Goal: Transaction & Acquisition: Obtain resource

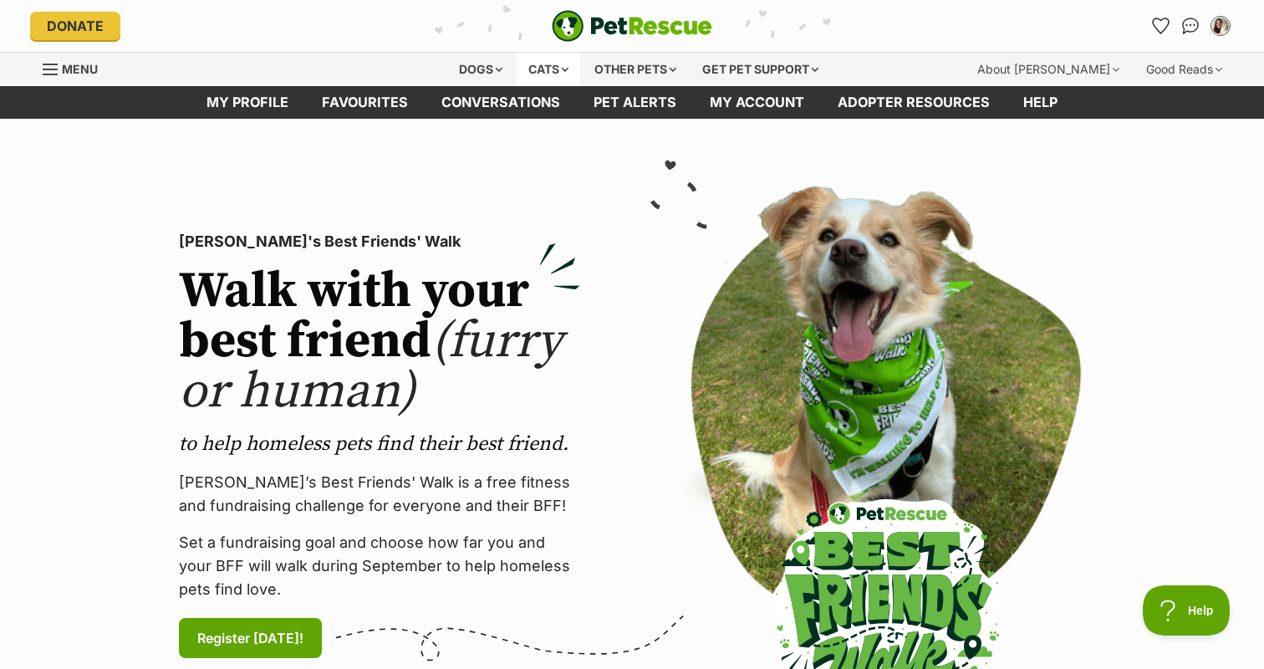
click at [541, 69] on div "Cats" at bounding box center [549, 69] width 64 height 33
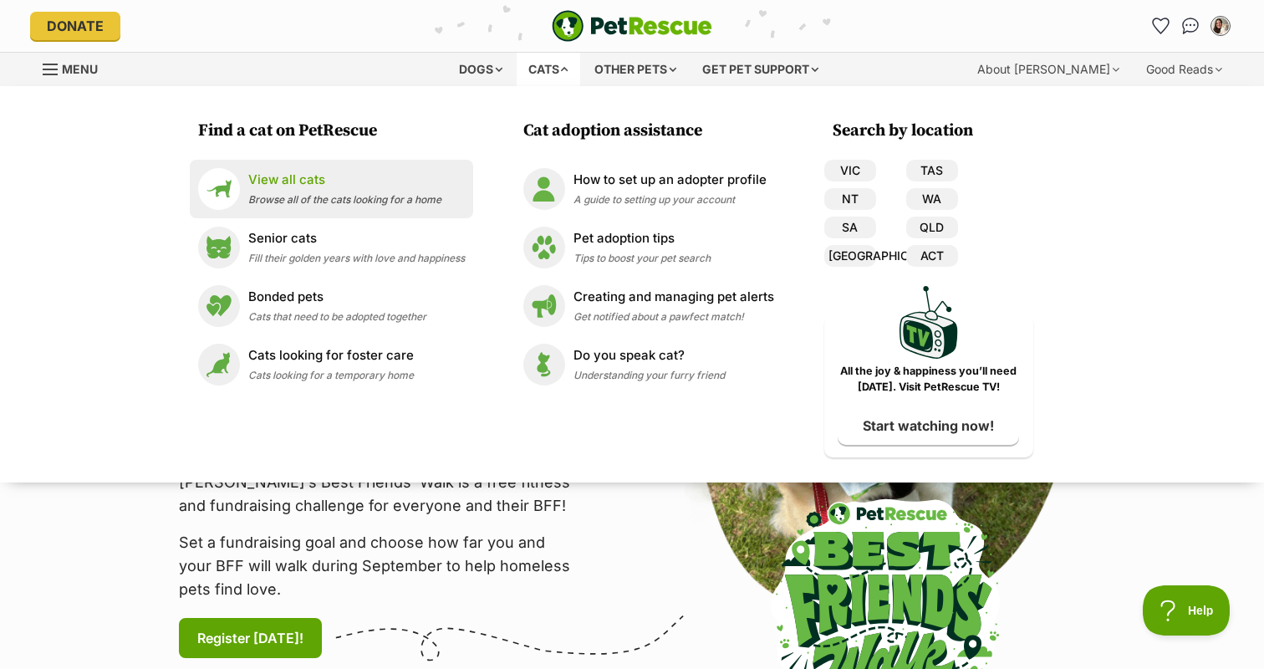
click at [293, 186] on p "View all cats" at bounding box center [344, 180] width 193 height 19
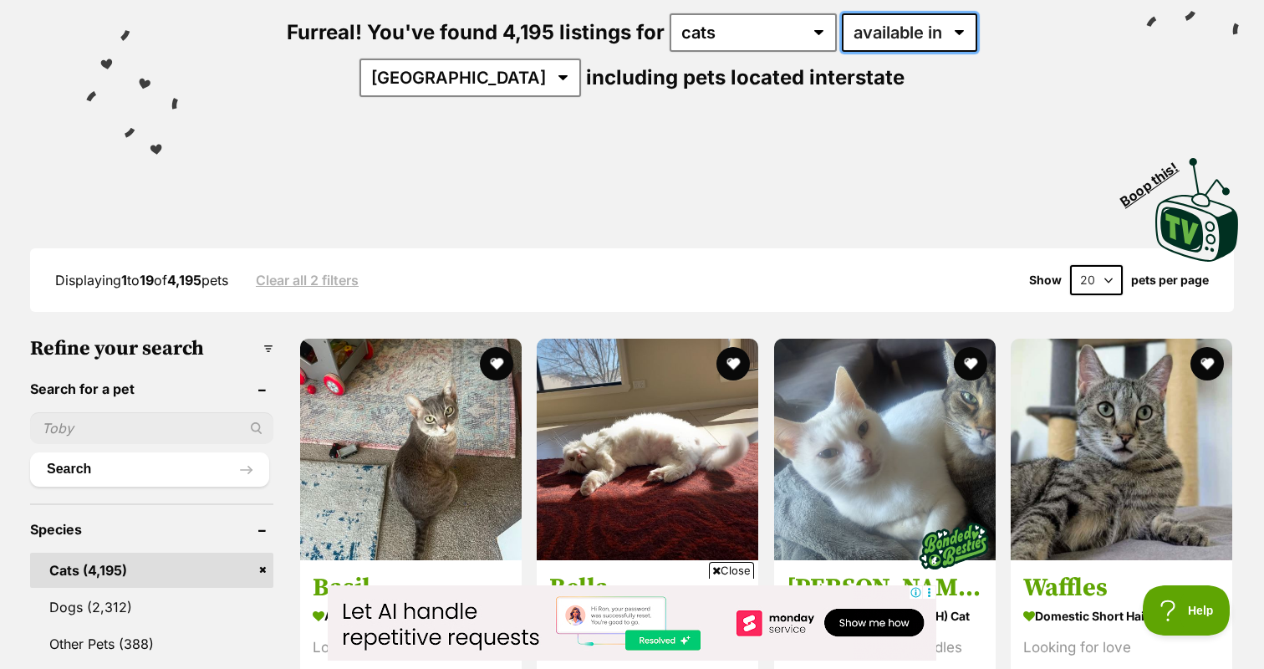
click at [872, 40] on select "available in located in" at bounding box center [909, 32] width 135 height 38
select select "disabled"
click at [842, 13] on select "available in located in" at bounding box center [909, 32] width 135 height 38
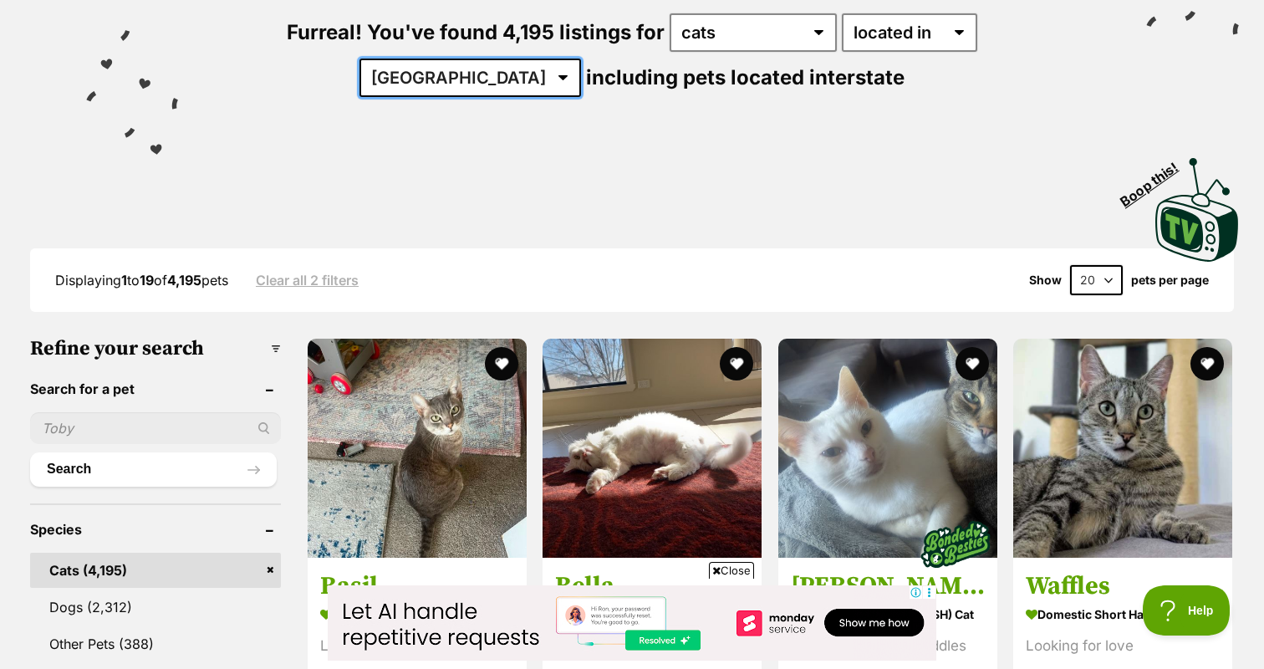
click at [581, 59] on select "[GEOGRAPHIC_DATA] [GEOGRAPHIC_DATA] [GEOGRAPHIC_DATA] [GEOGRAPHIC_DATA] [GEOGRA…" at bounding box center [471, 78] width 222 height 38
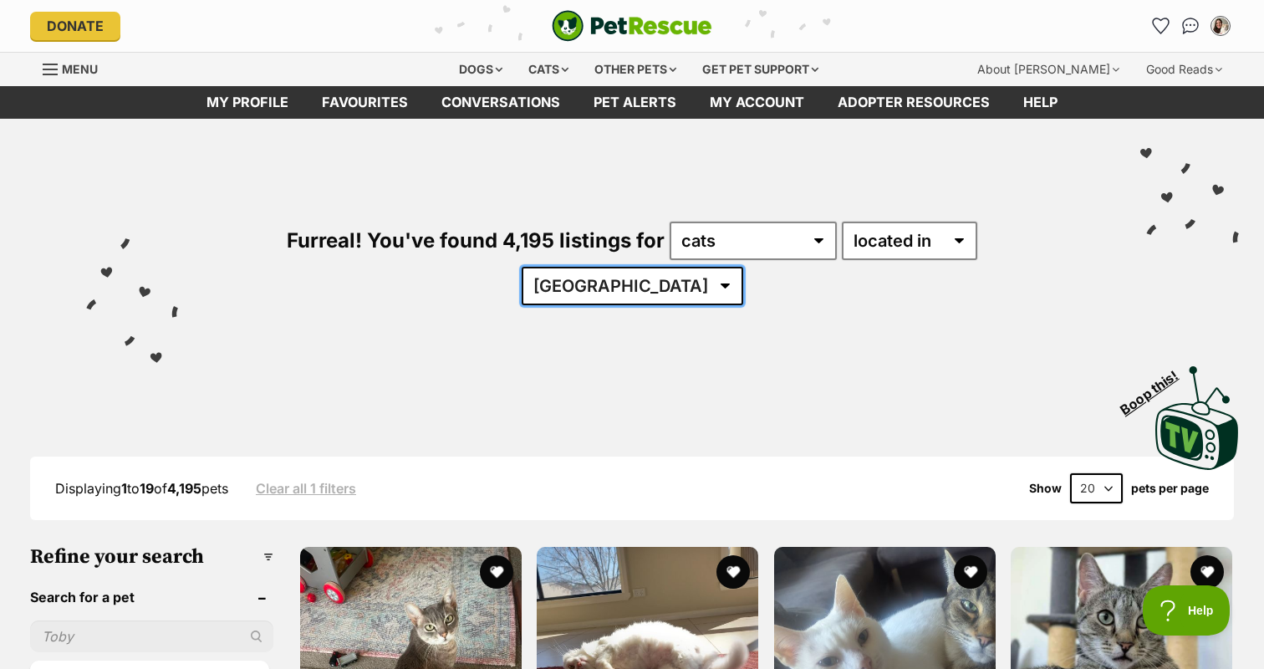
click at [743, 267] on select "[GEOGRAPHIC_DATA] [GEOGRAPHIC_DATA] [GEOGRAPHIC_DATA] [GEOGRAPHIC_DATA] [GEOGRA…" at bounding box center [633, 286] width 222 height 38
select select "VIC"
click at [743, 267] on select "[GEOGRAPHIC_DATA] [GEOGRAPHIC_DATA] [GEOGRAPHIC_DATA] [GEOGRAPHIC_DATA] [GEOGRA…" at bounding box center [633, 286] width 222 height 38
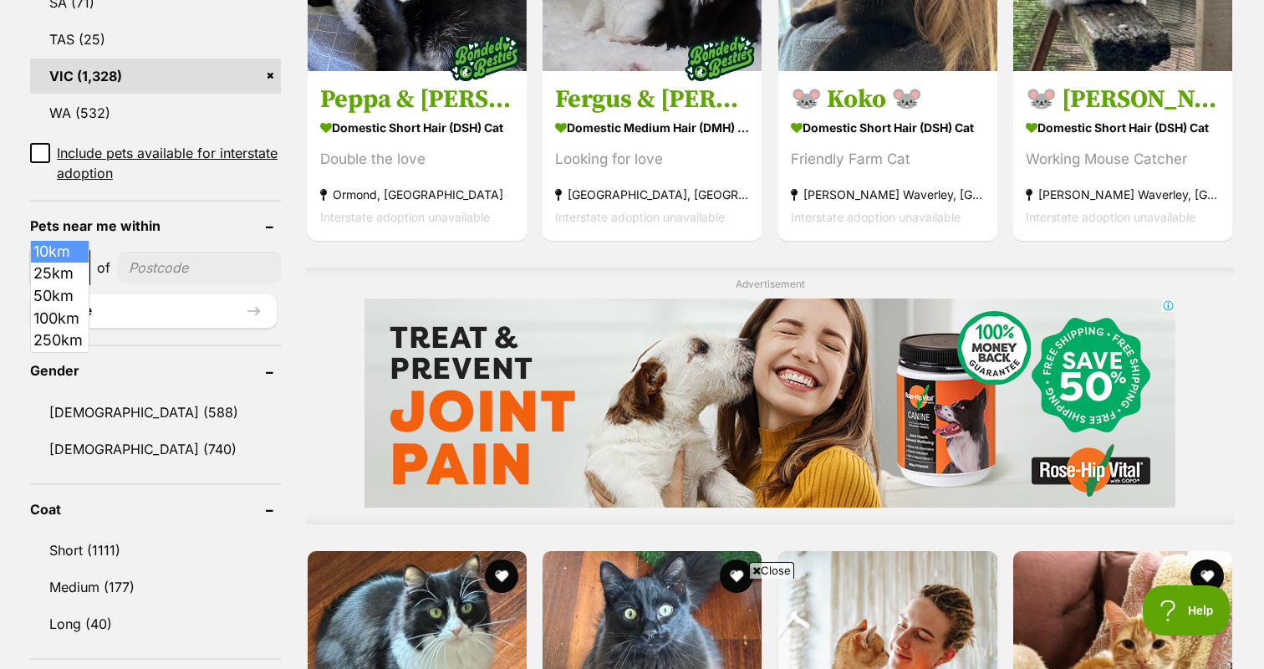
click at [69, 256] on span "10km" at bounding box center [60, 267] width 57 height 23
select select "25"
click at [172, 252] on input"] "postcode" at bounding box center [200, 268] width 161 height 32
type input"] "3"
type input"] "3008"
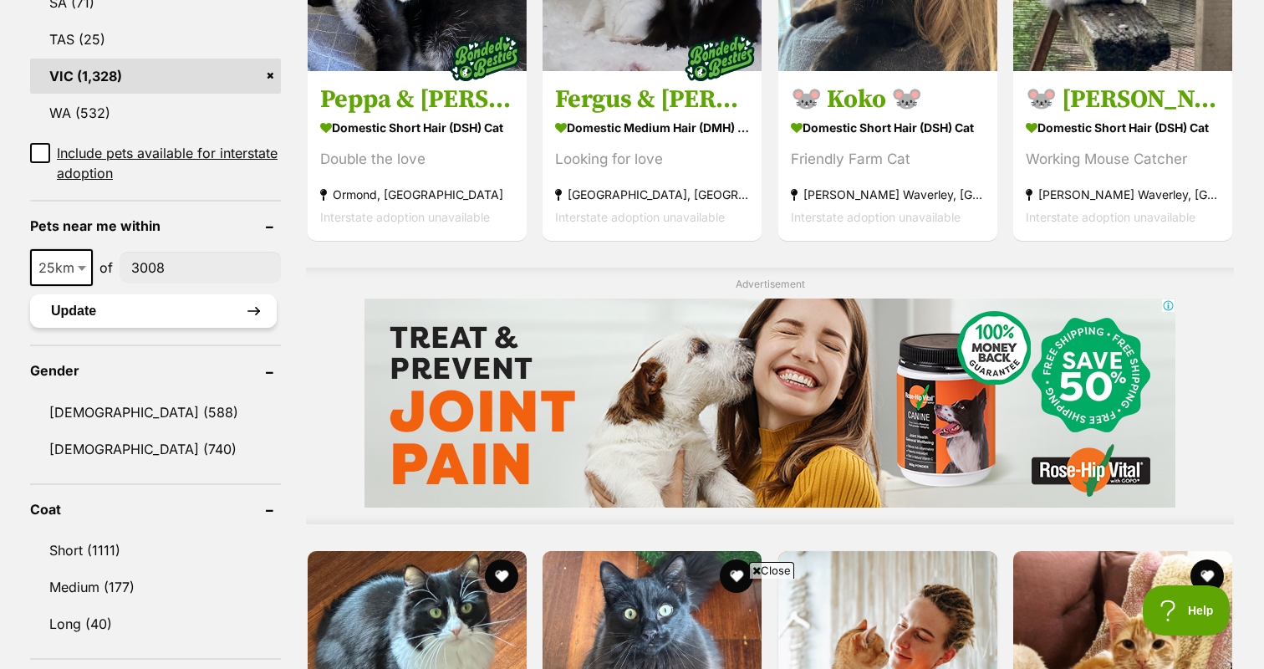
click at [149, 294] on button "Update" at bounding box center [153, 310] width 247 height 33
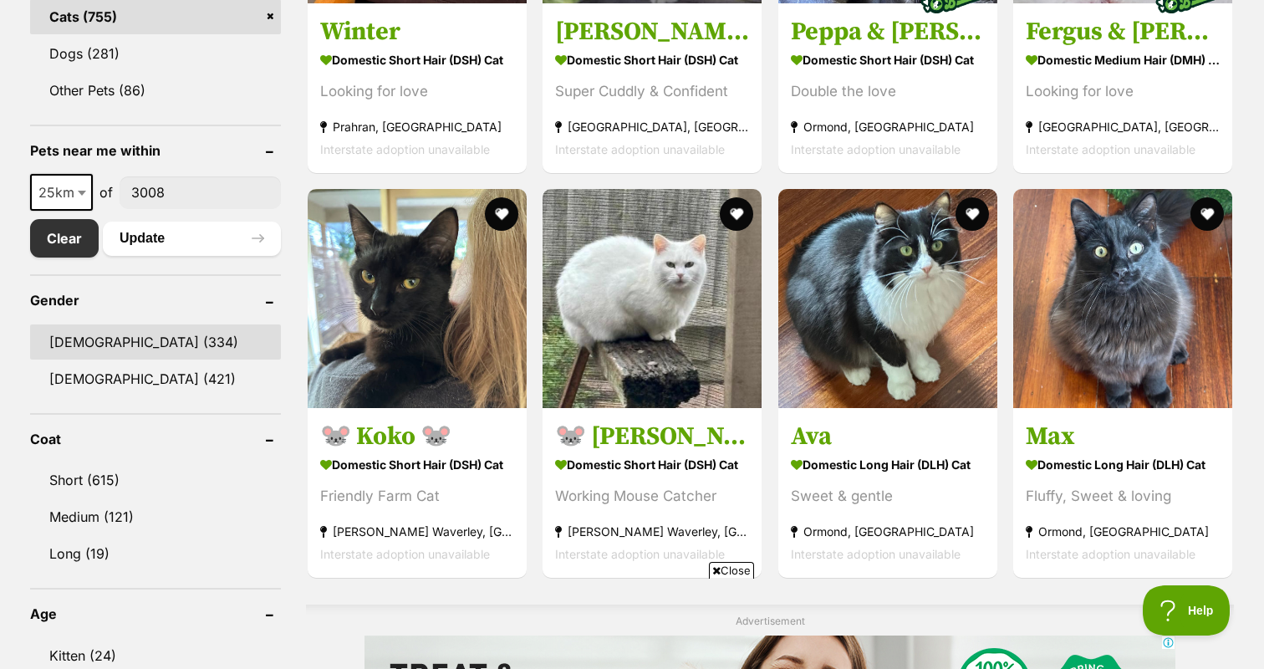
scroll to position [733, 0]
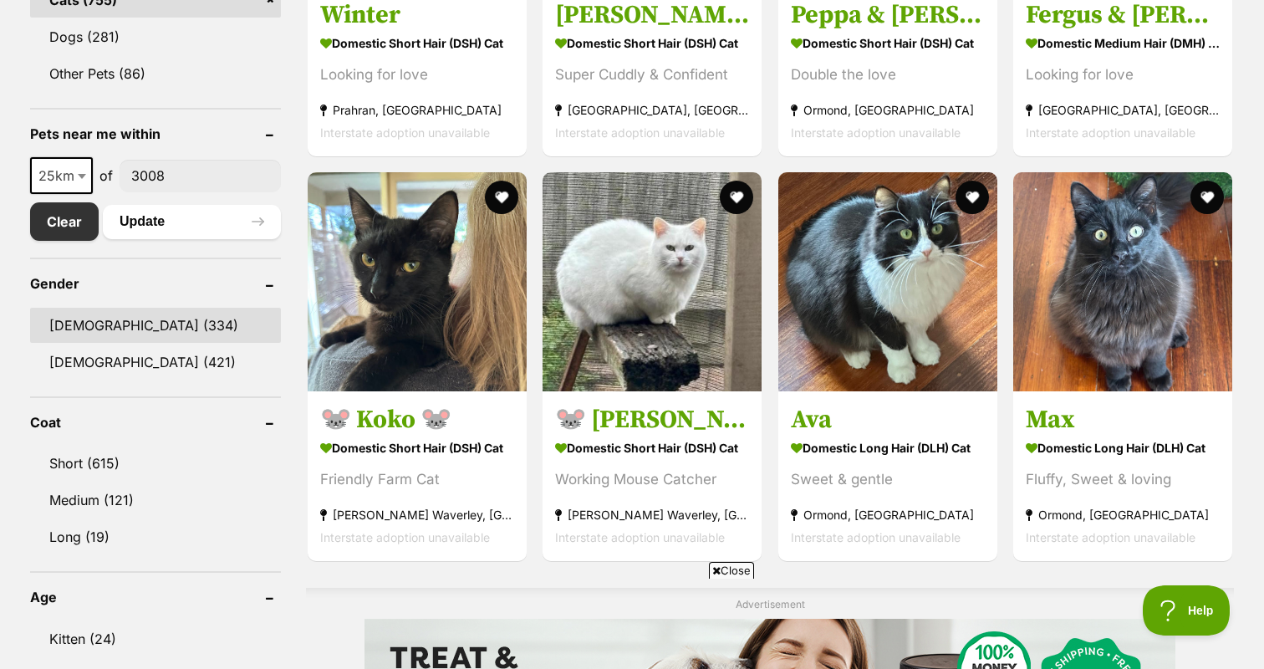
click at [98, 334] on link "[DEMOGRAPHIC_DATA] (334)" at bounding box center [155, 325] width 251 height 35
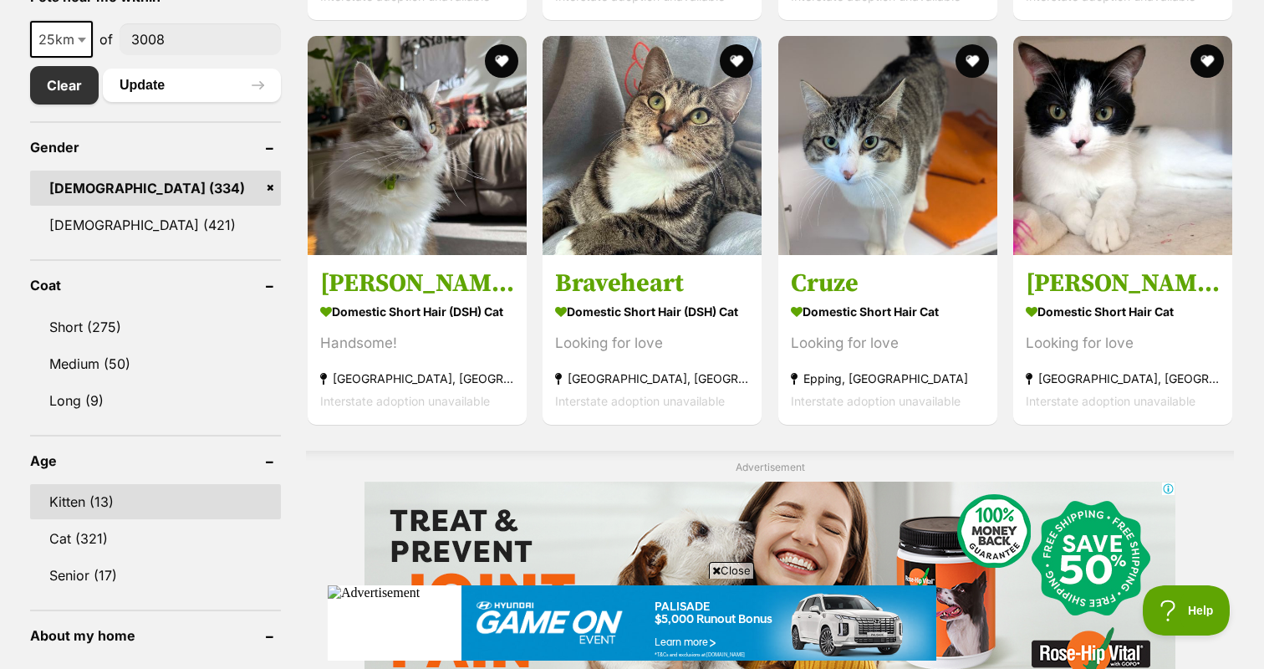
click at [94, 484] on link "Kitten (13)" at bounding box center [155, 501] width 251 height 35
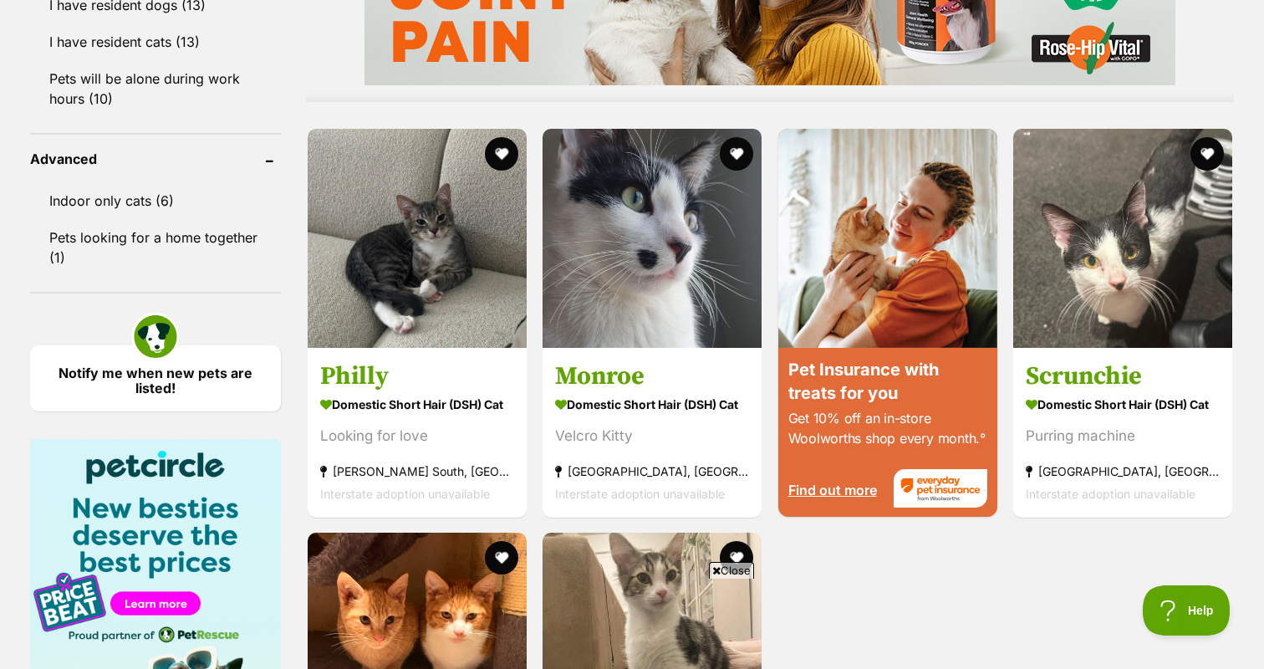
scroll to position [1631, 0]
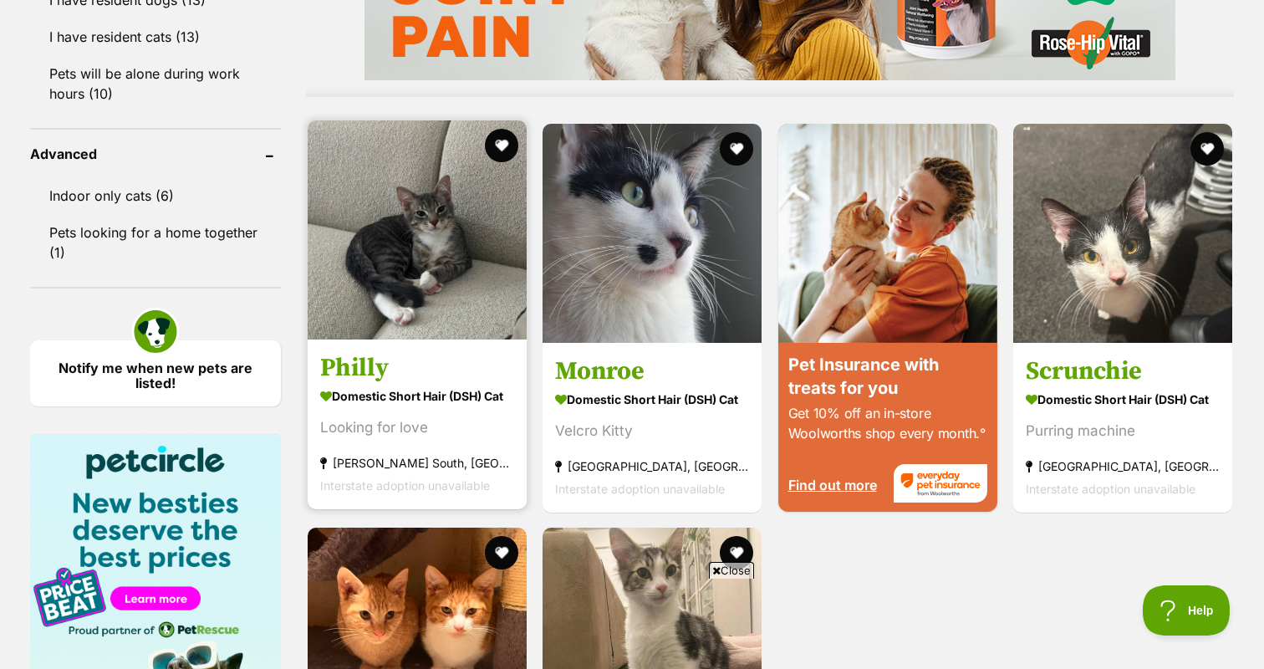
click at [425, 281] on img at bounding box center [417, 229] width 219 height 219
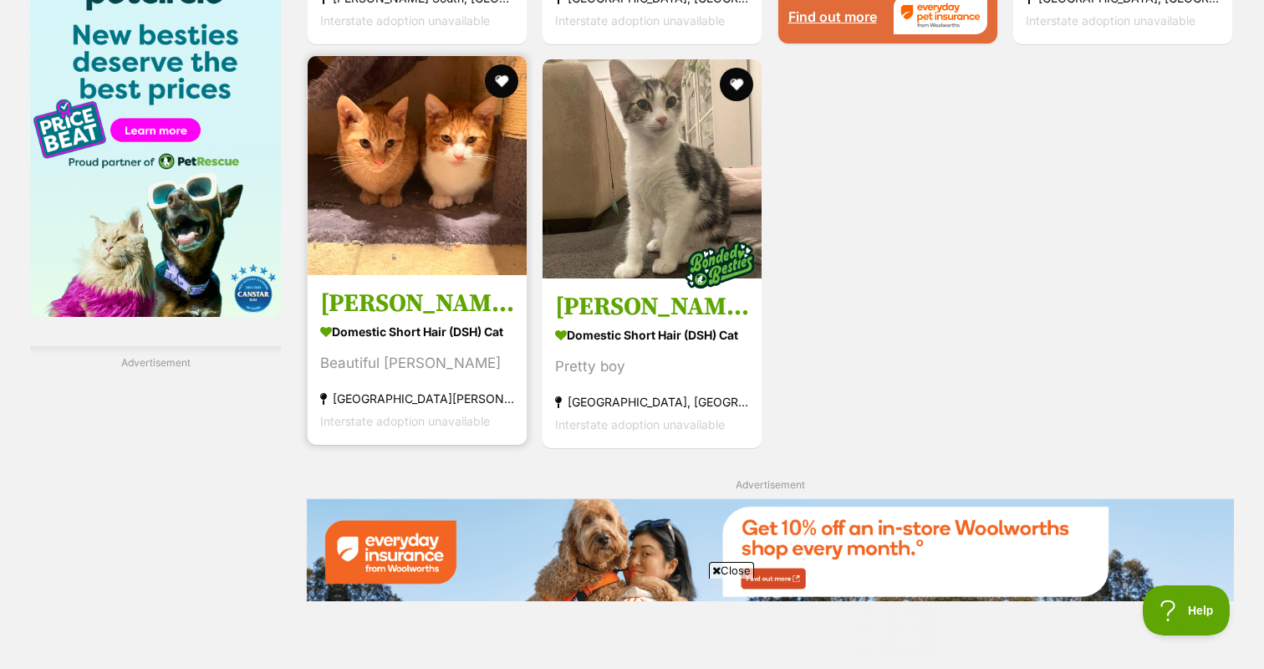
click at [420, 338] on strong "Domestic Short Hair (DSH) Cat" at bounding box center [417, 331] width 194 height 24
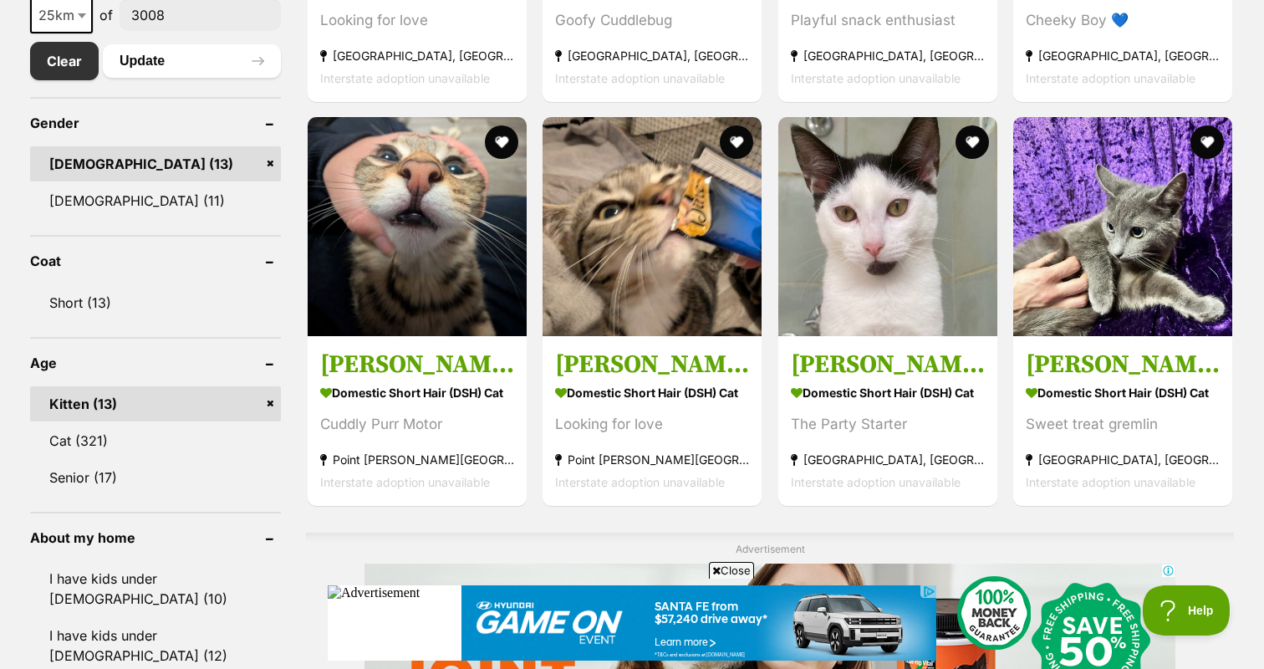
scroll to position [912, 0]
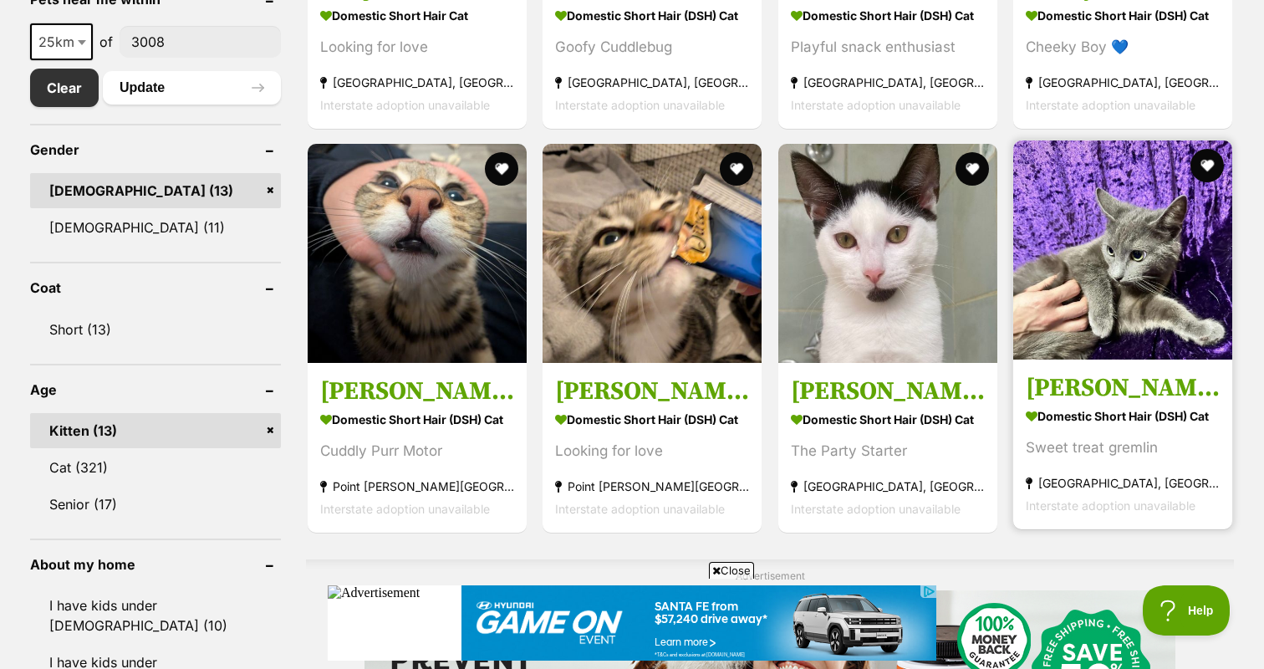
click at [1148, 303] on img at bounding box center [1122, 249] width 219 height 219
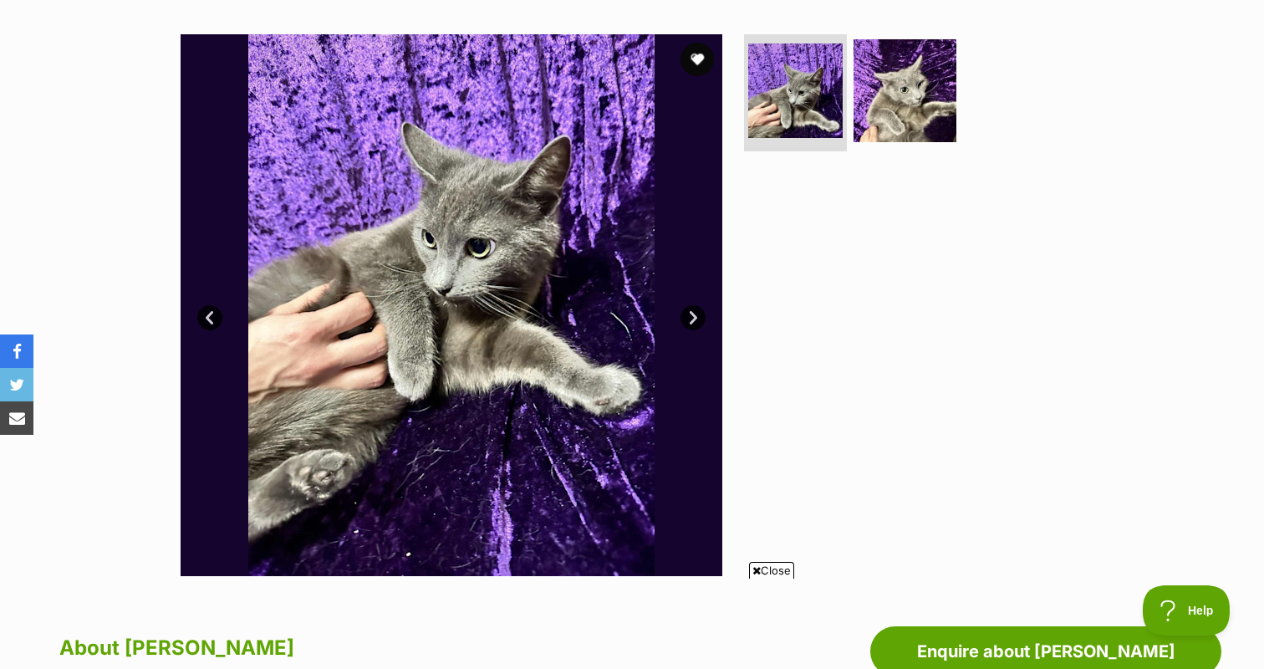
scroll to position [268, 0]
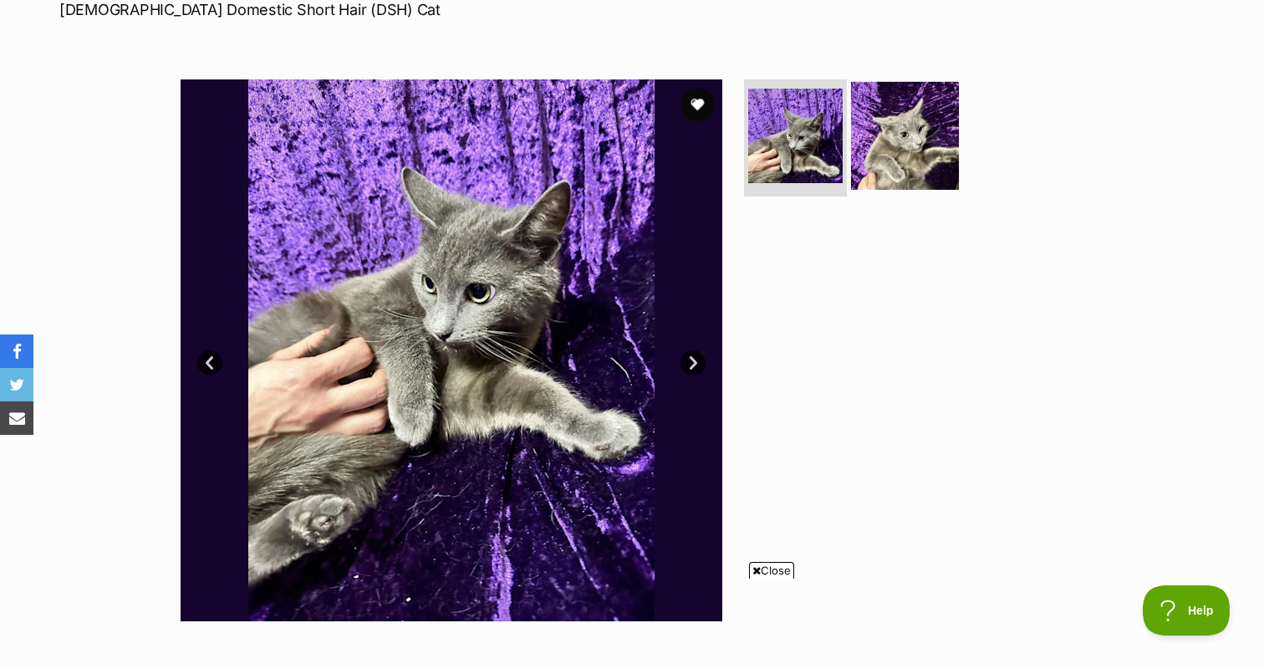
click at [889, 138] on img at bounding box center [905, 136] width 108 height 108
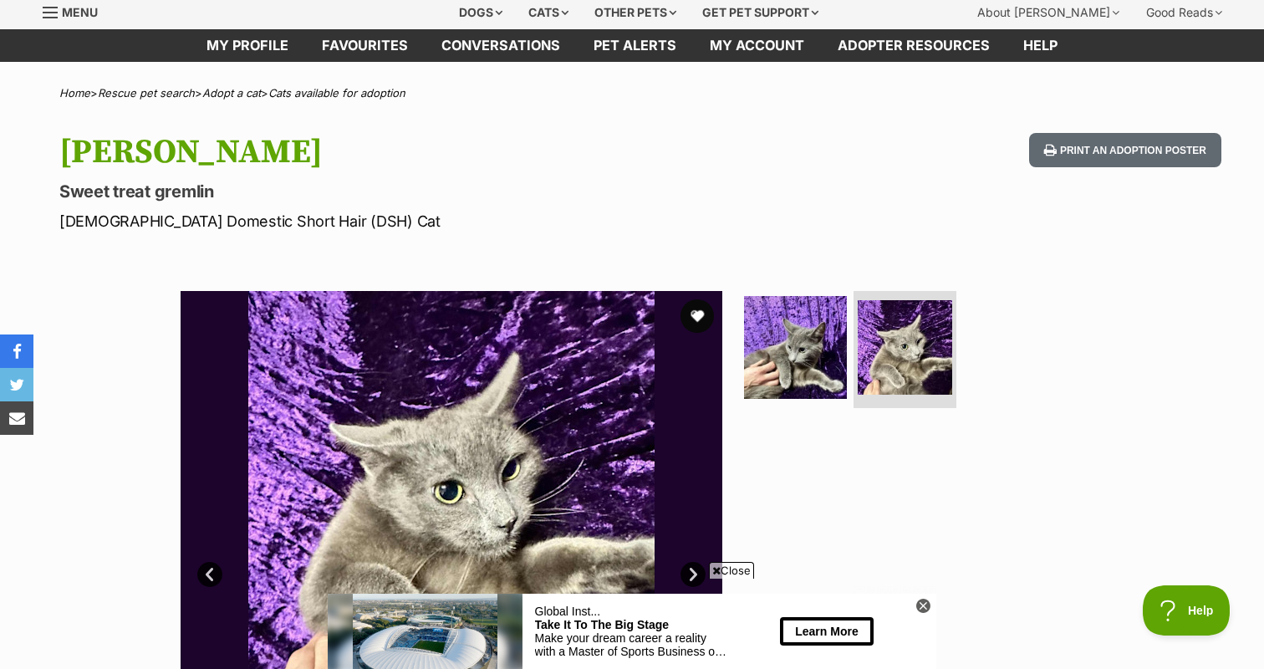
scroll to position [50, 0]
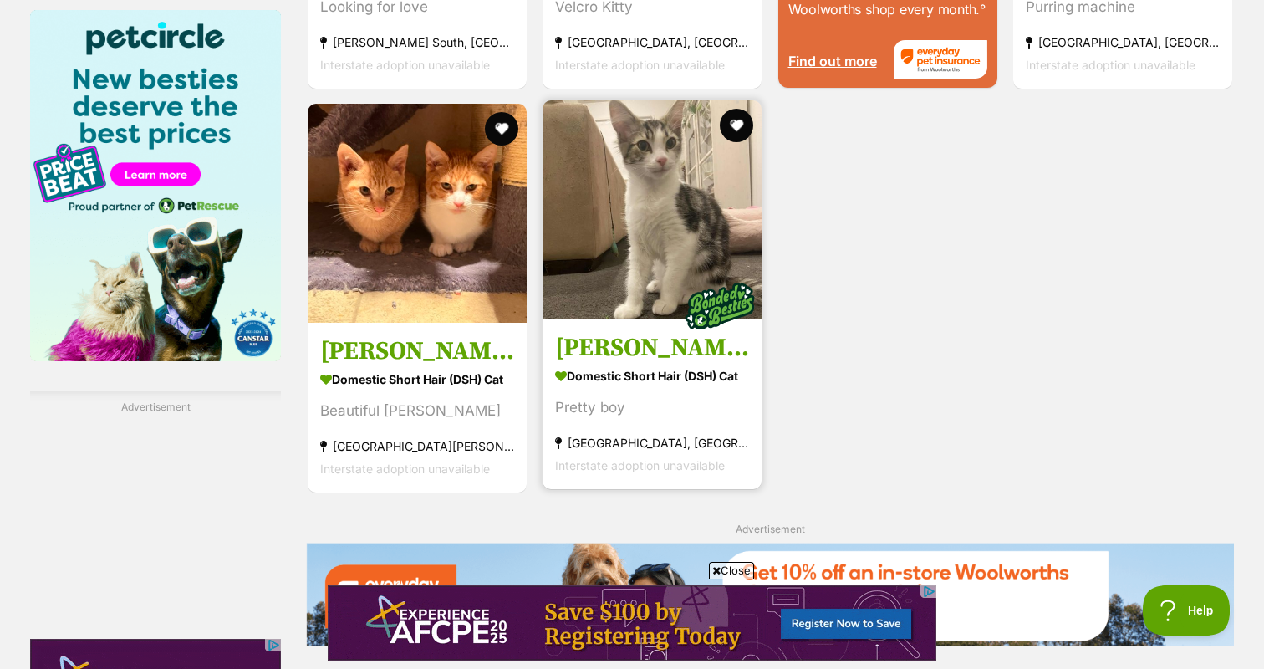
scroll to position [2087, 0]
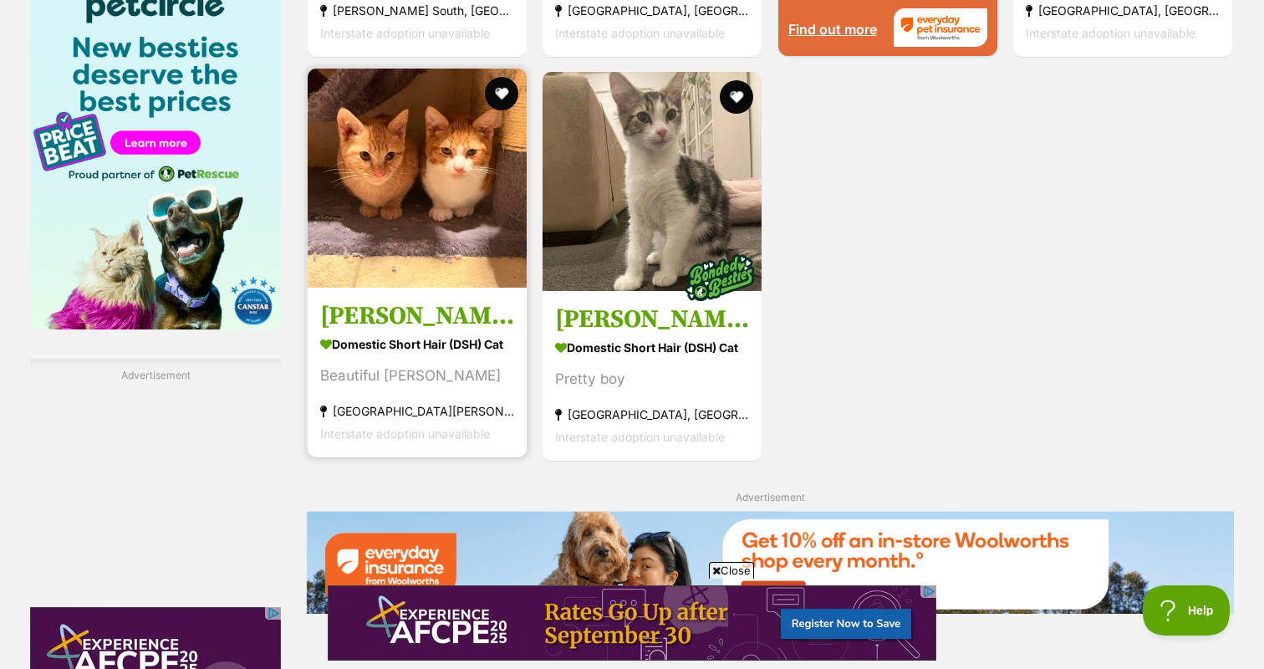
click at [452, 253] on img at bounding box center [417, 178] width 219 height 219
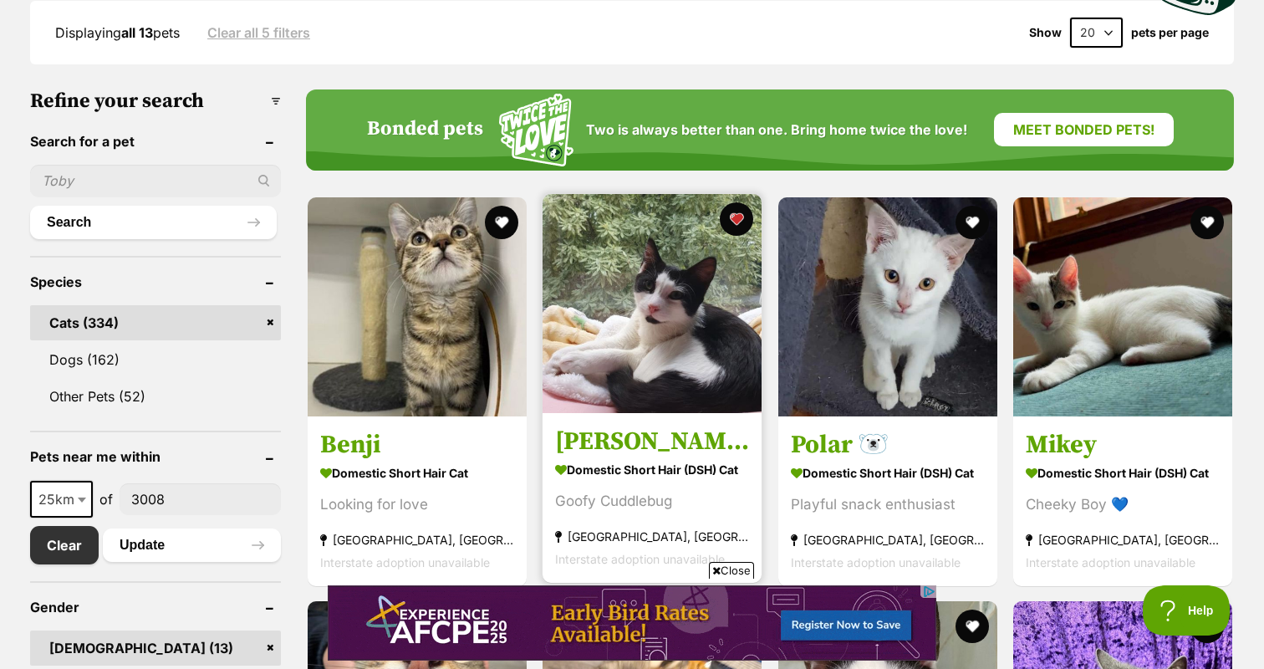
scroll to position [479, 0]
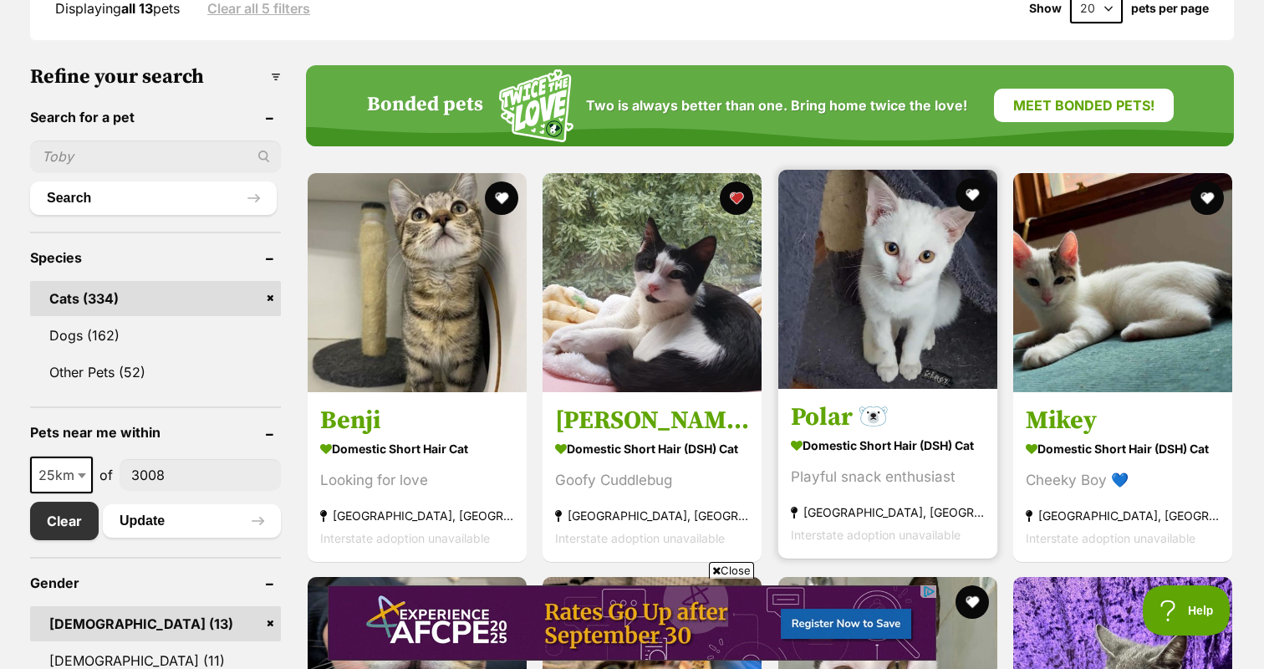
click at [926, 285] on img at bounding box center [887, 279] width 219 height 219
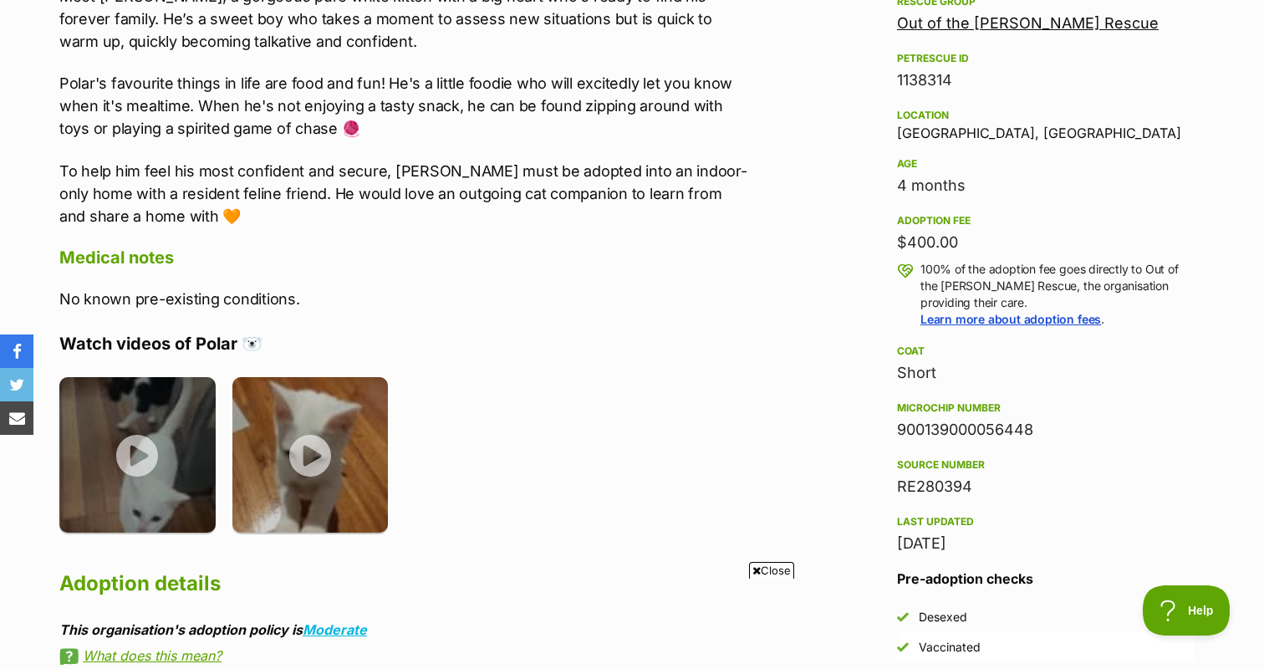
scroll to position [1008, 0]
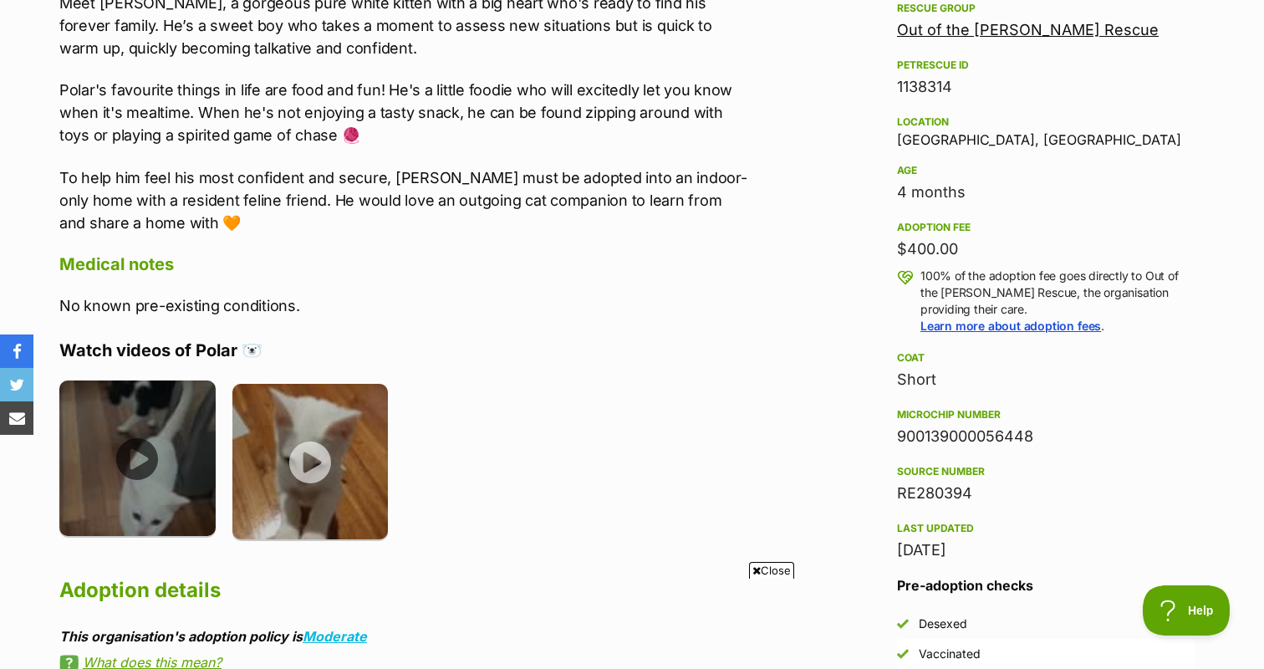
click at [189, 417] on img at bounding box center [137, 458] width 156 height 156
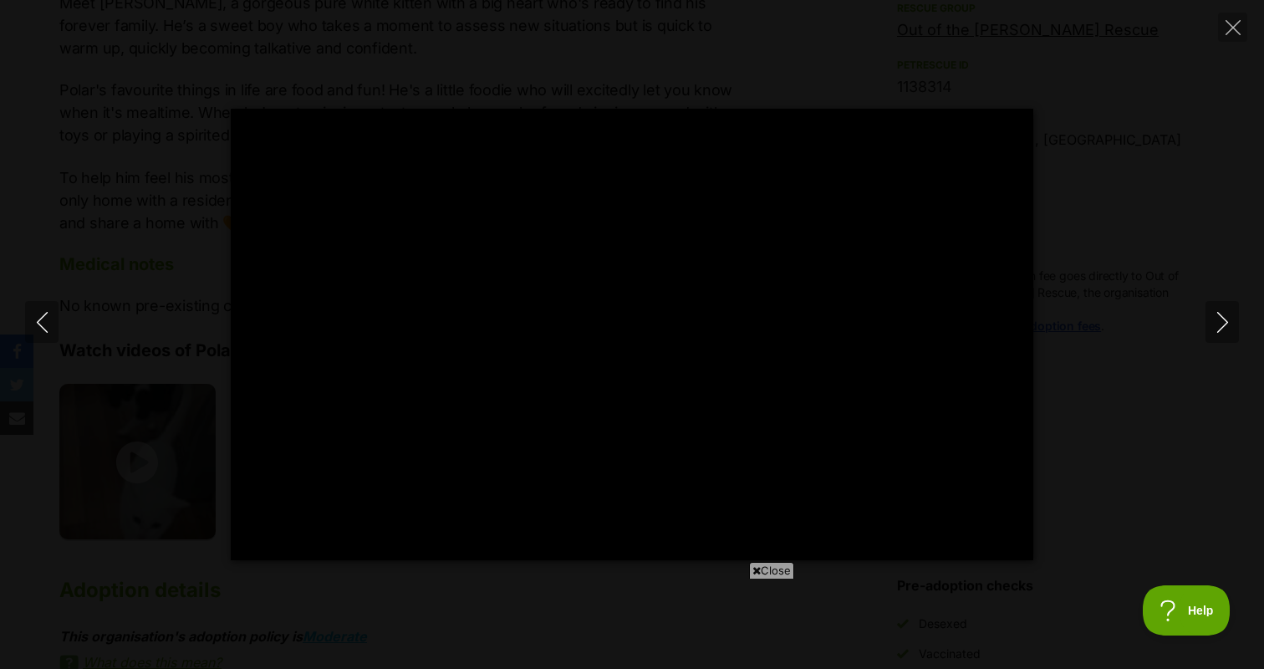
scroll to position [0, 0]
type input "100"
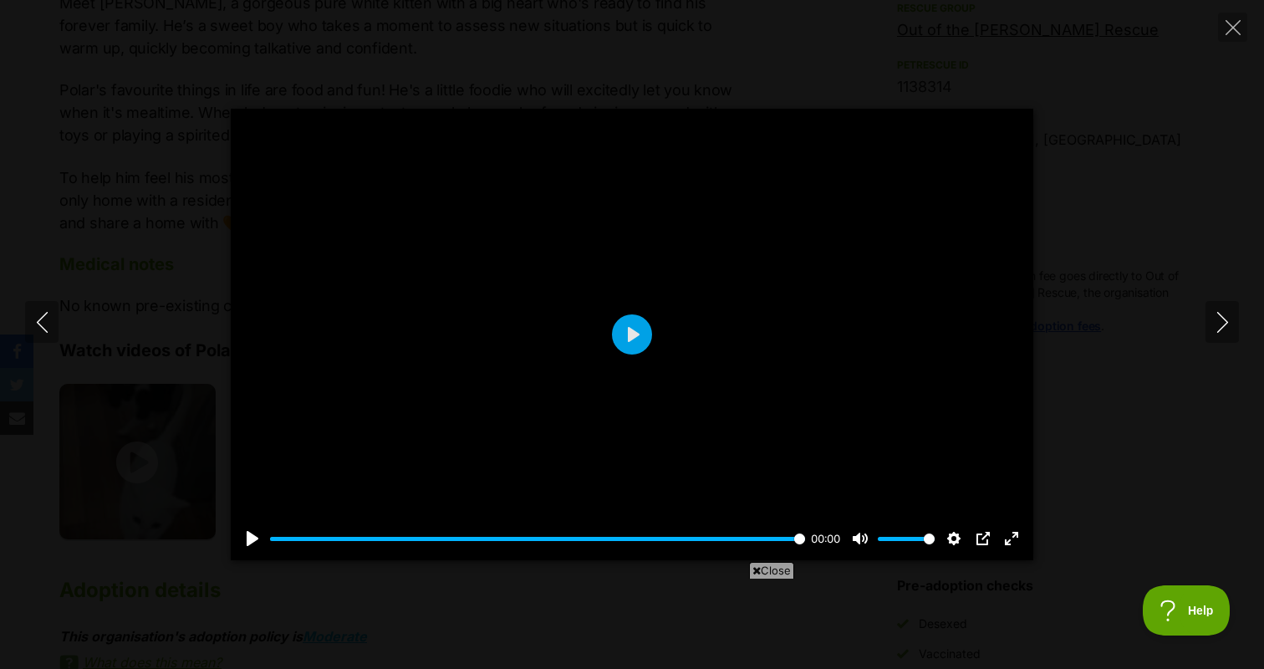
click at [1251, 314] on div "Pause Play % buffered 00:00 00:00 Unmute Mute Disable captions Enable captions …" at bounding box center [632, 335] width 1264 height 452
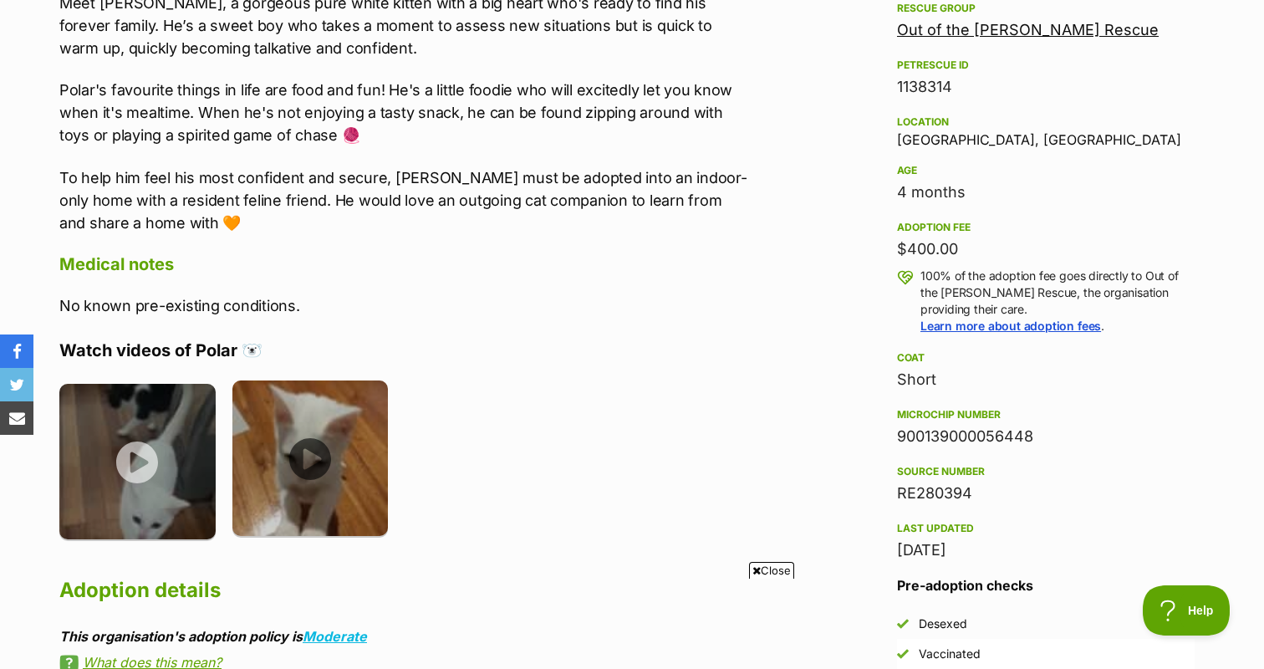
click at [326, 457] on img at bounding box center [310, 458] width 156 height 156
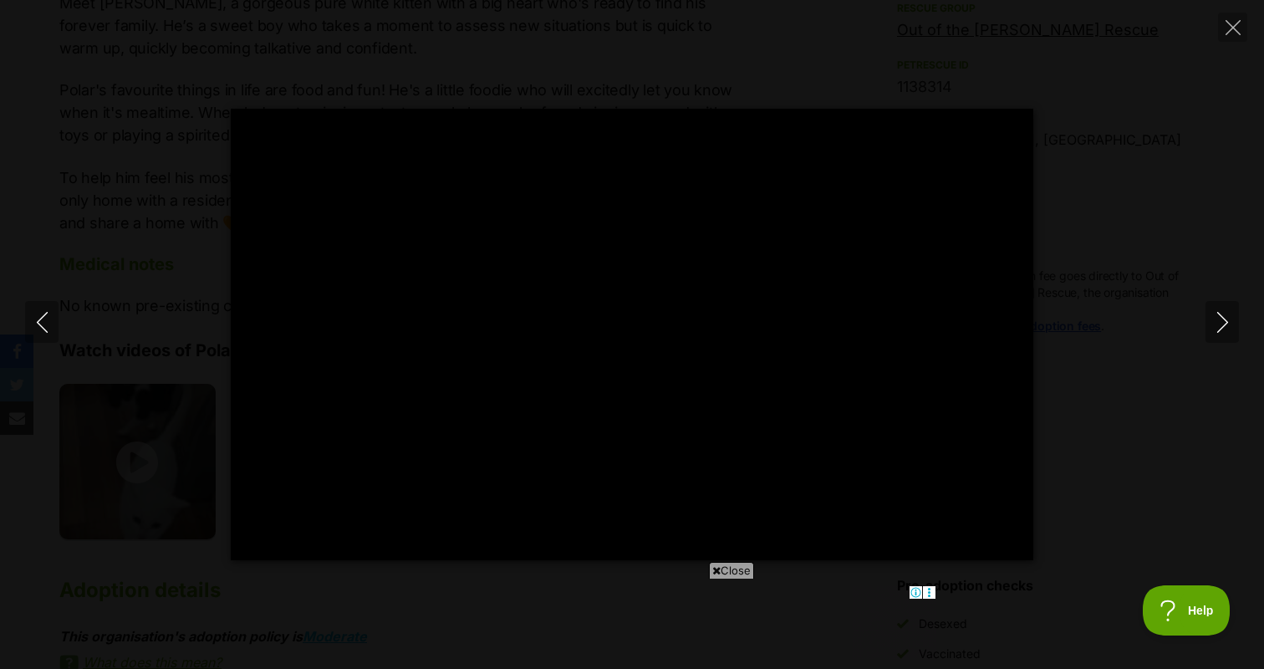
type input "100"
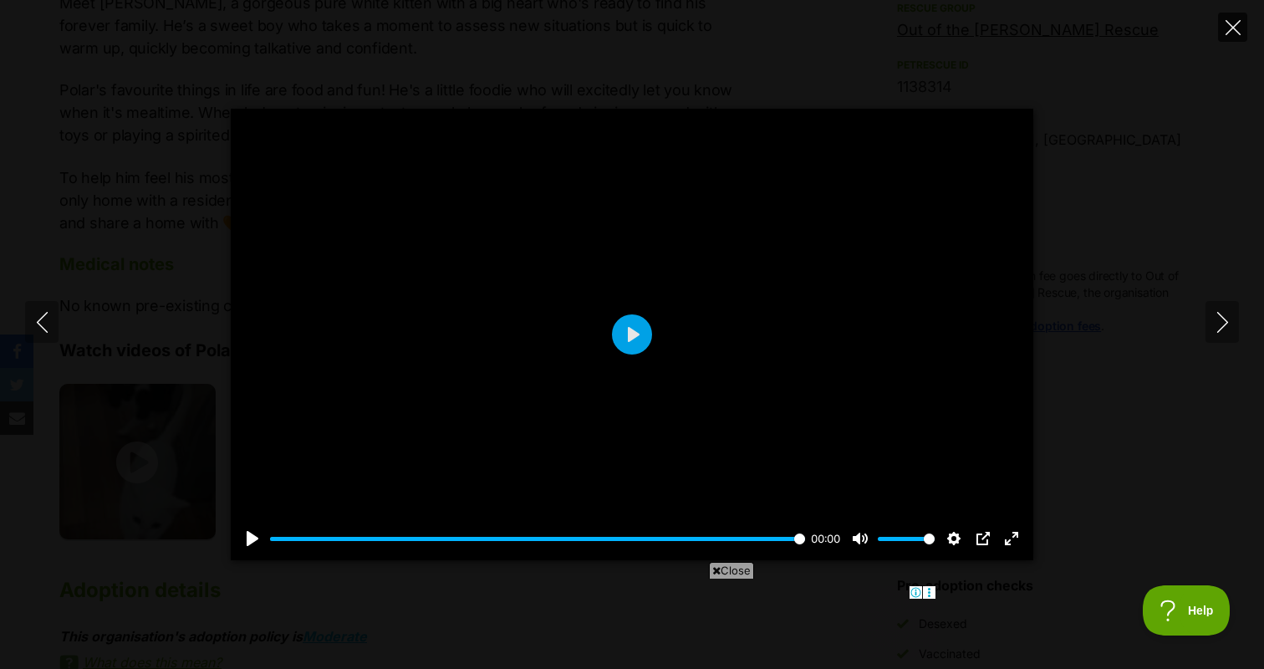
click at [1238, 27] on icon "Close" at bounding box center [1233, 27] width 15 height 15
